Goal: Check status: Check status

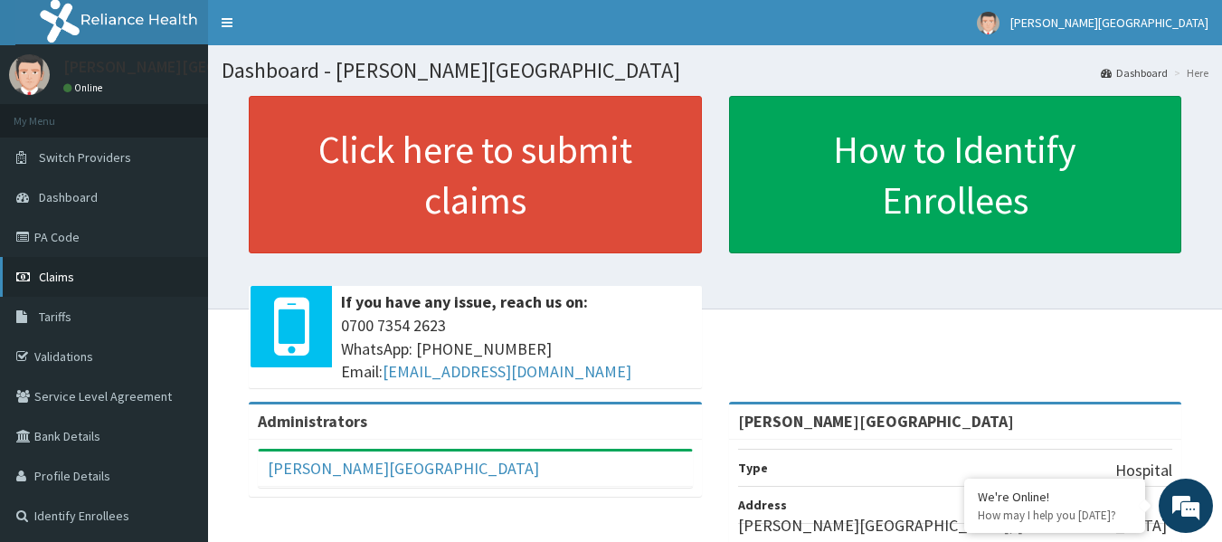
drag, startPoint x: 1228, startPoint y: 333, endPoint x: 61, endPoint y: 274, distance: 1168.8
click at [61, 274] on span "Claims" at bounding box center [56, 277] width 35 height 16
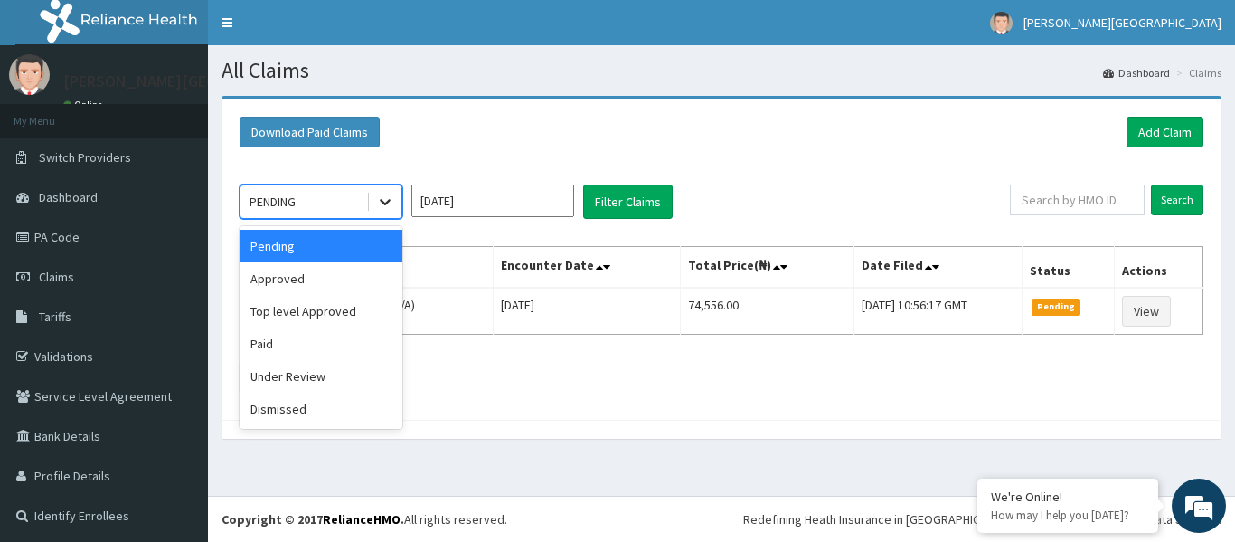
click at [380, 204] on icon at bounding box center [385, 202] width 18 height 18
click at [324, 246] on div "Pending" at bounding box center [321, 246] width 163 height 33
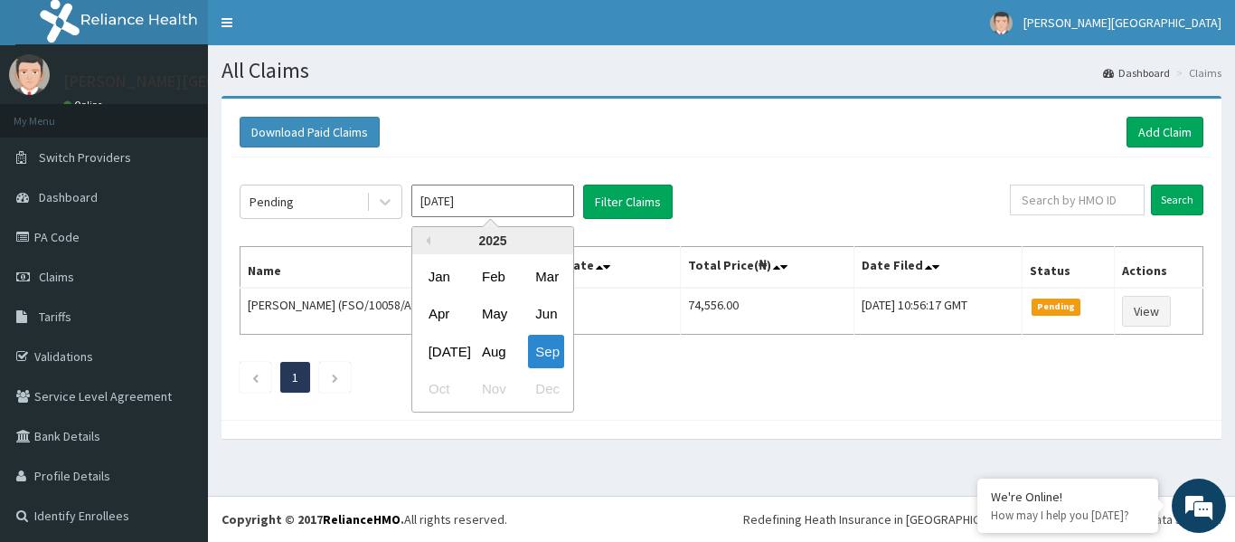
click at [488, 205] on input "[DATE]" at bounding box center [492, 200] width 163 height 33
click at [490, 354] on div "Aug" at bounding box center [493, 351] width 36 height 33
type input "[DATE]"
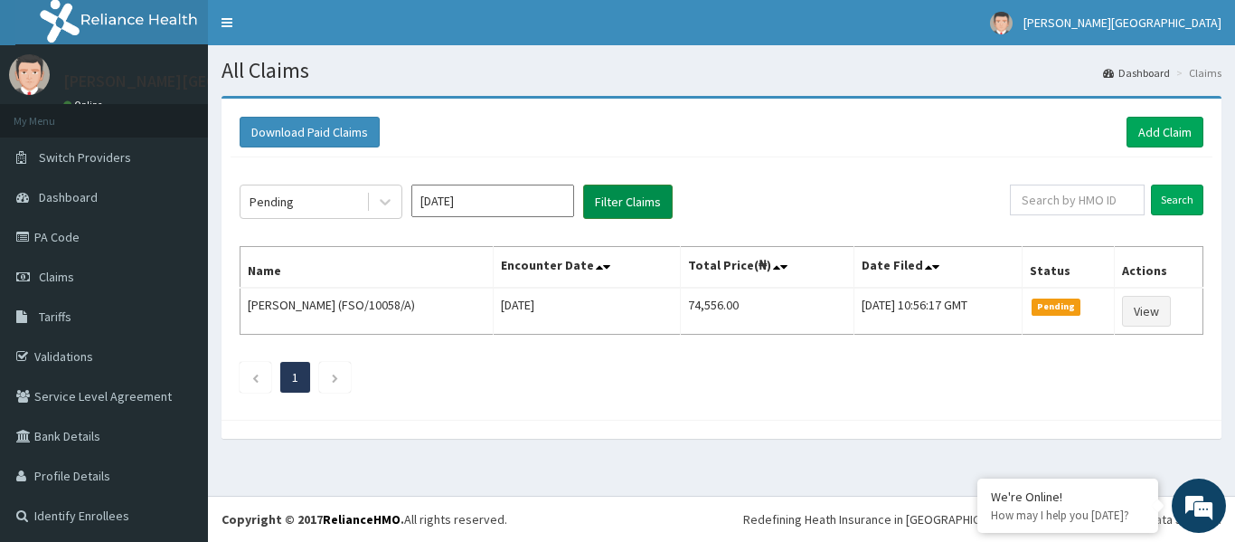
click at [613, 202] on button "Filter Claims" at bounding box center [628, 201] width 90 height 34
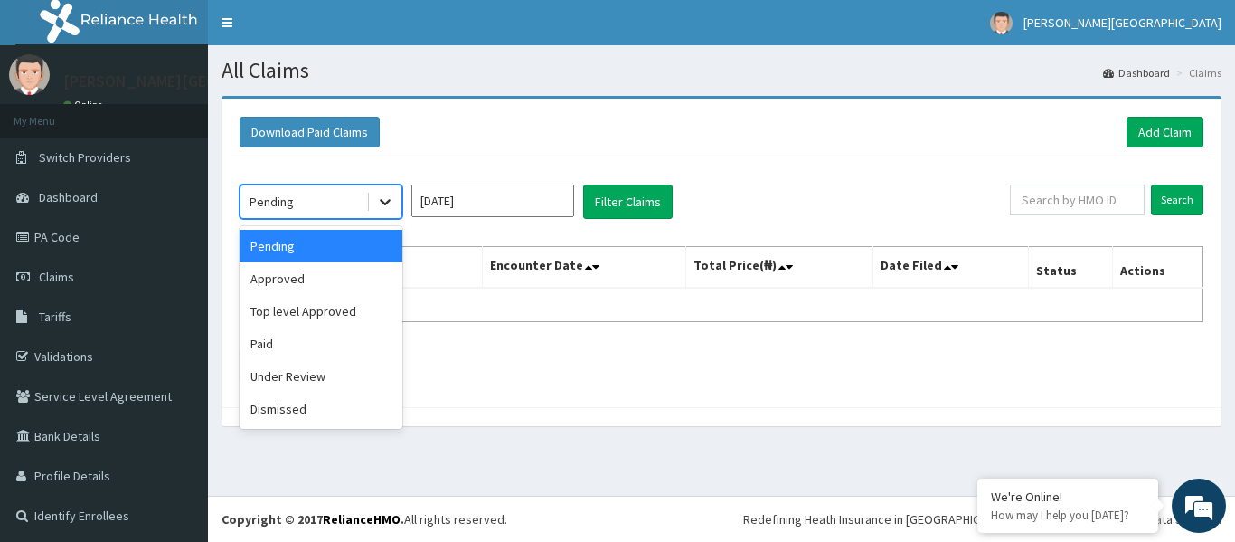
click at [382, 205] on icon at bounding box center [385, 202] width 18 height 18
click at [344, 332] on div "Paid" at bounding box center [321, 343] width 163 height 33
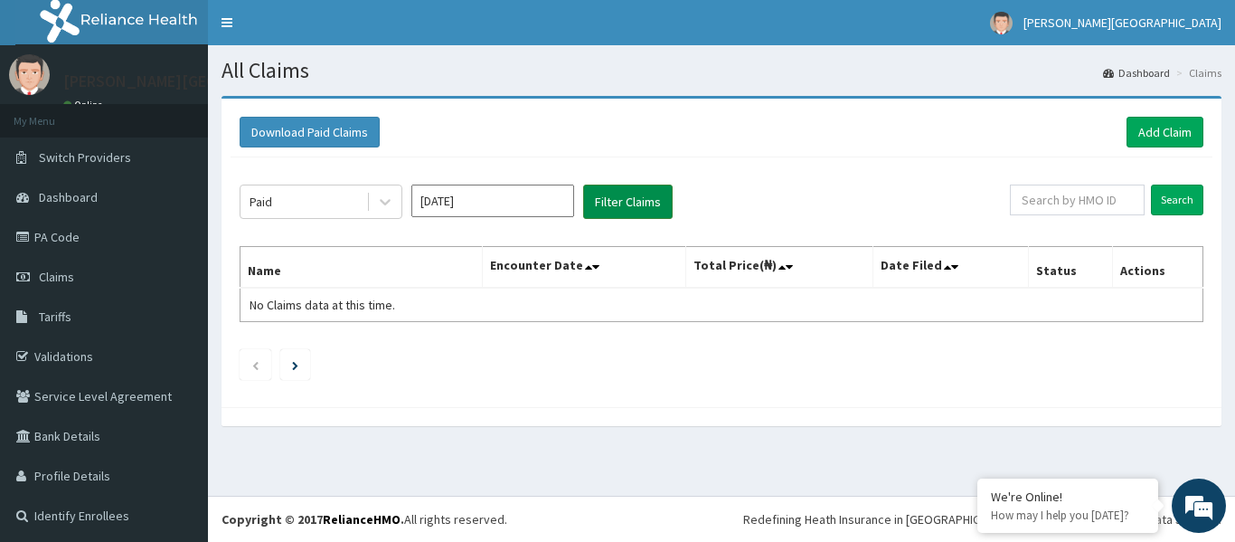
click at [642, 193] on button "Filter Claims" at bounding box center [628, 201] width 90 height 34
